Goal: Understand process/instructions: Learn how to perform a task or action

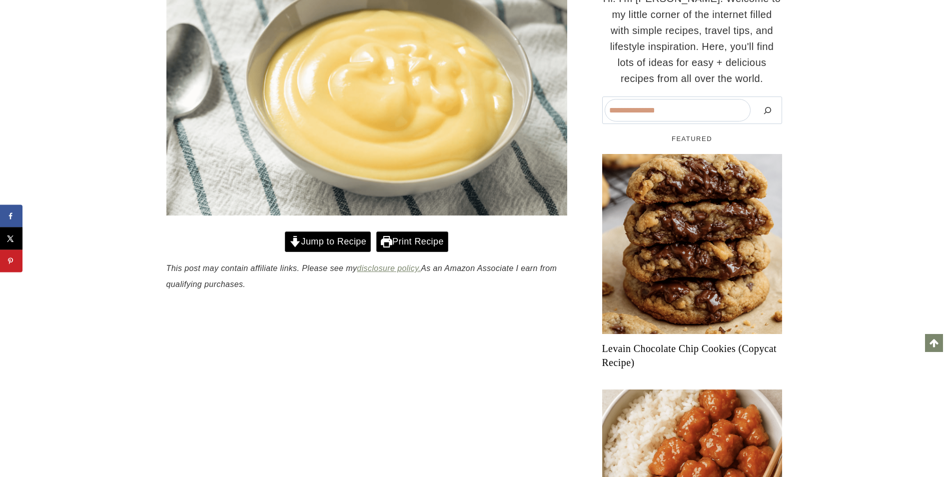
scroll to position [242, 0]
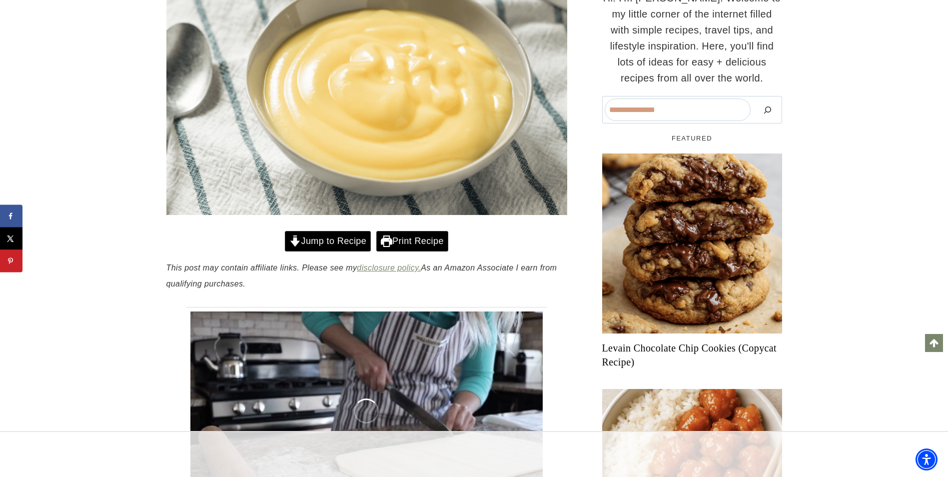
click at [343, 243] on link "Jump to Recipe" at bounding box center [328, 241] width 86 height 20
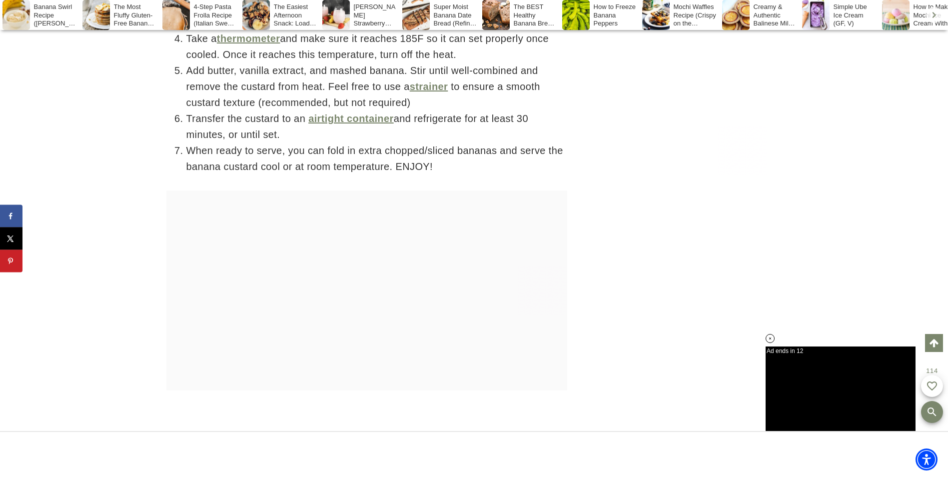
scroll to position [3064, 0]
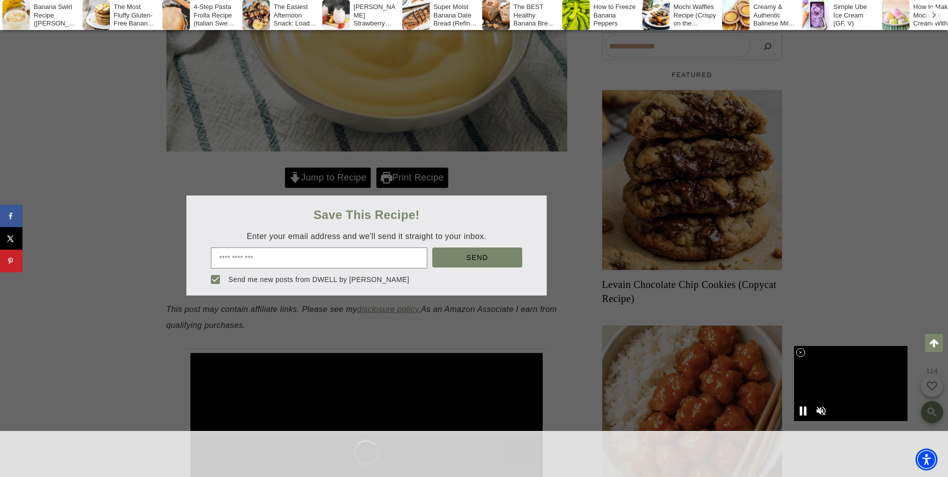
click at [336, 170] on div at bounding box center [474, 238] width 948 height 477
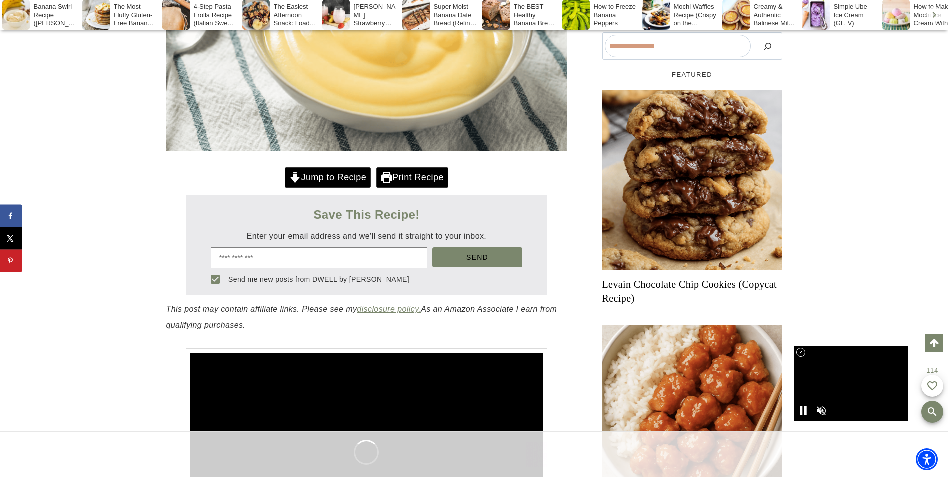
click at [347, 175] on link "Jump to Recipe" at bounding box center [328, 177] width 86 height 20
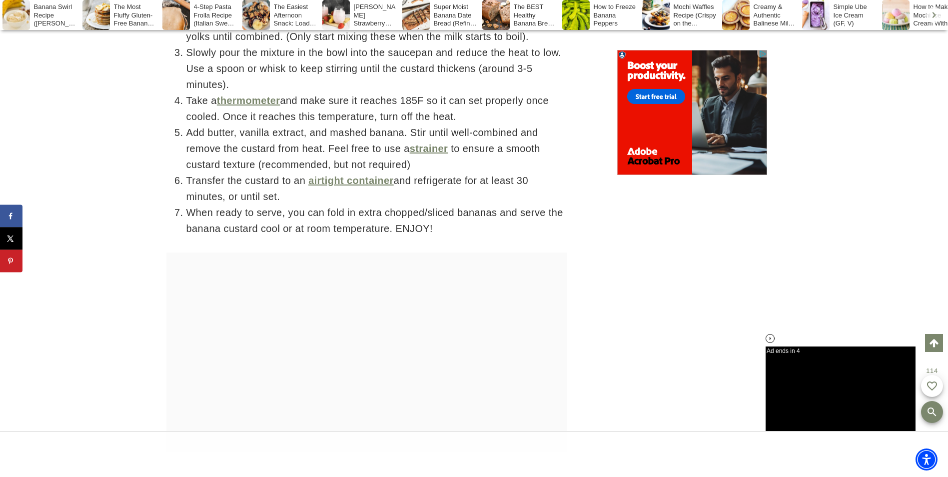
scroll to position [3213, 0]
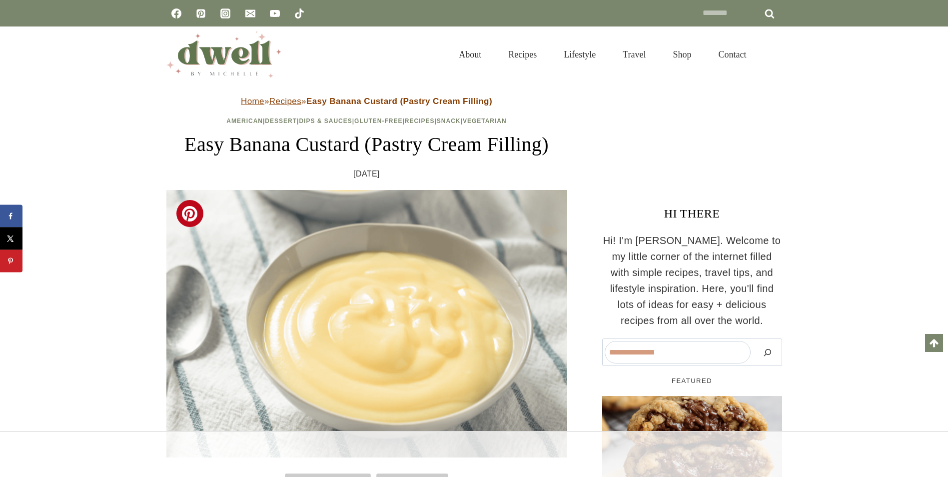
scroll to position [400, 0]
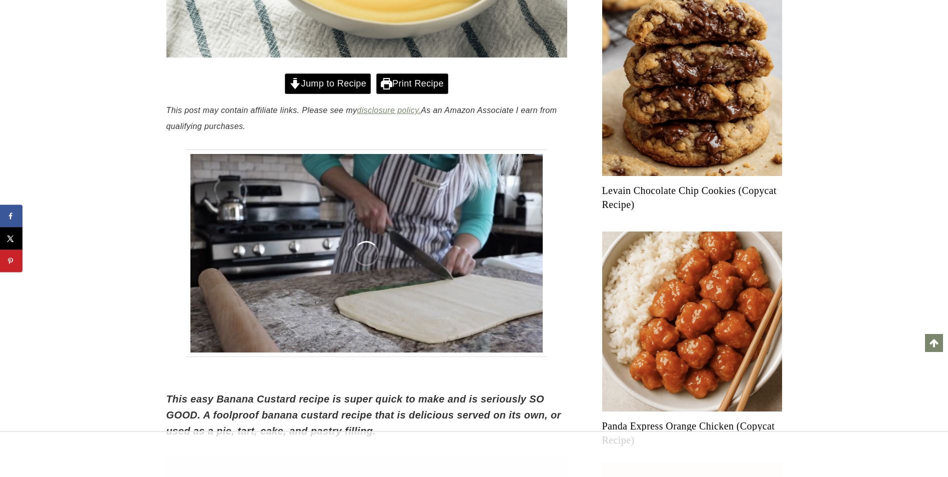
click at [335, 82] on link "Jump to Recipe" at bounding box center [328, 83] width 86 height 20
